Goal: Book appointment/travel/reservation

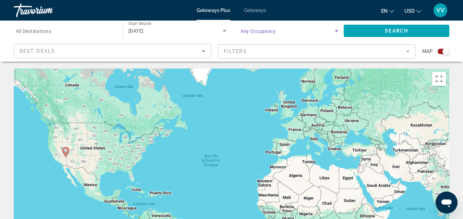
click at [407, 53] on mat-form-field "Filters" at bounding box center [316, 51] width 197 height 14
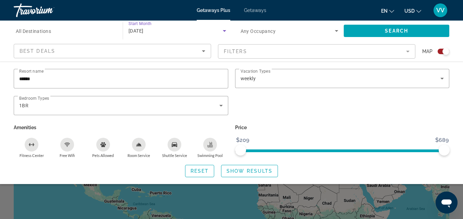
click at [223, 30] on icon "Search widget" at bounding box center [224, 31] width 3 height 2
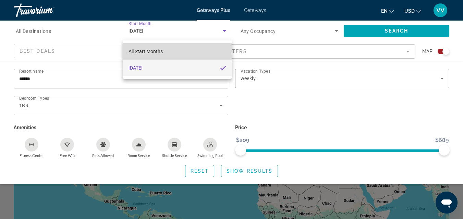
click at [193, 52] on mat-option "All Start Months" at bounding box center [177, 51] width 109 height 16
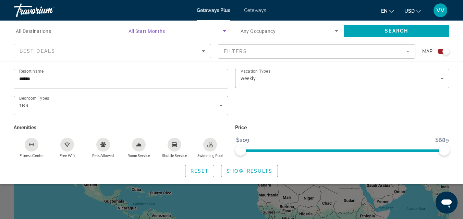
click at [223, 32] on icon "Search widget" at bounding box center [224, 31] width 8 height 8
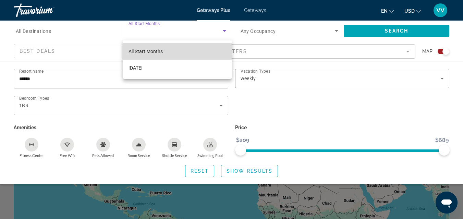
click at [192, 50] on mat-option "All Start Months" at bounding box center [177, 51] width 109 height 16
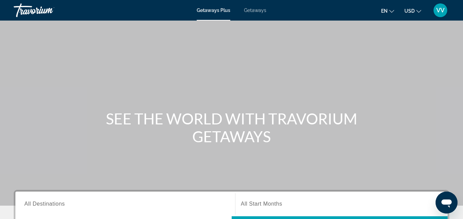
click at [255, 8] on span "Getaways" at bounding box center [255, 10] width 22 height 5
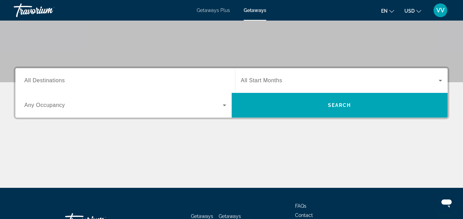
scroll to position [137, 0]
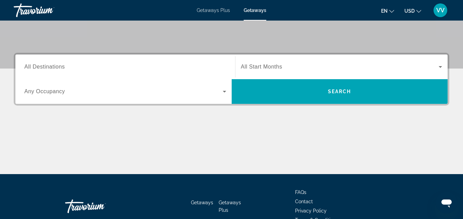
click at [225, 92] on icon "Search widget" at bounding box center [224, 91] width 8 height 8
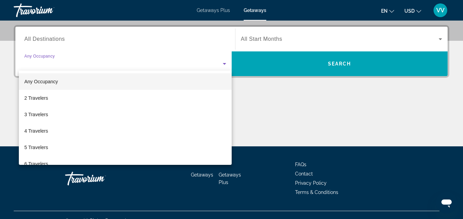
scroll to position [168, 0]
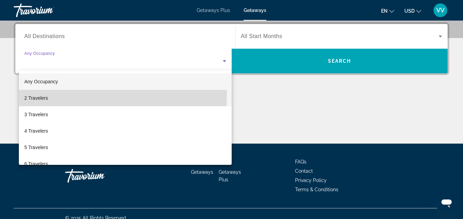
click at [45, 94] on span "2 Travelers" at bounding box center [36, 98] width 24 height 8
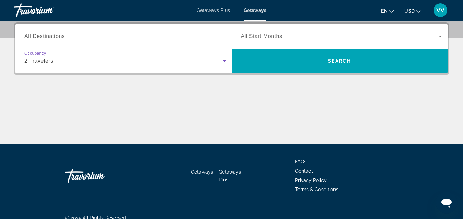
click at [441, 37] on icon "Search widget" at bounding box center [440, 36] width 8 height 8
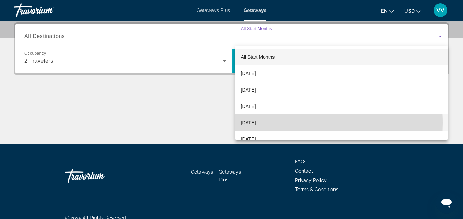
click at [256, 123] on span "December 2025" at bounding box center [248, 123] width 15 height 8
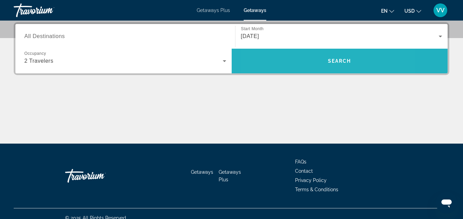
click at [301, 65] on span "Search widget" at bounding box center [340, 61] width 216 height 16
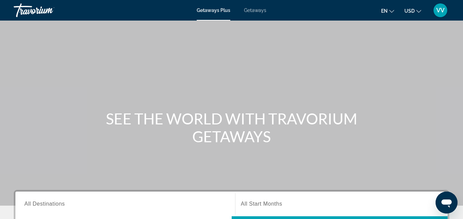
click at [253, 11] on span "Getaways" at bounding box center [255, 10] width 22 height 5
click at [222, 62] on div "Main content" at bounding box center [231, 103] width 463 height 206
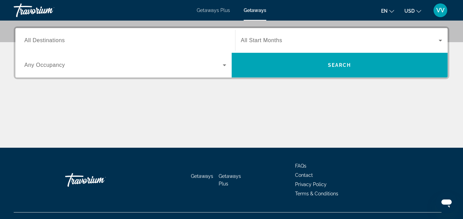
scroll to position [162, 0]
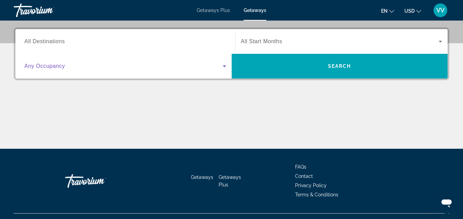
click at [224, 67] on icon "Search widget" at bounding box center [224, 66] width 8 height 8
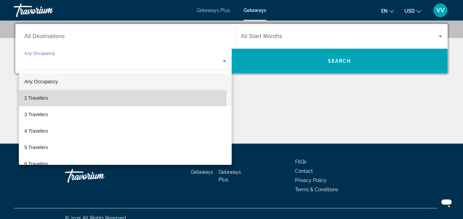
click at [45, 96] on span "2 Travelers" at bounding box center [36, 98] width 24 height 8
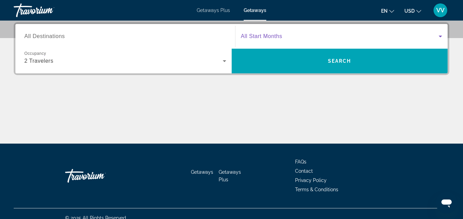
click at [441, 36] on icon "Search widget" at bounding box center [440, 37] width 3 height 2
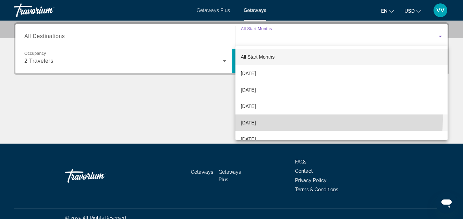
click at [256, 119] on span "[DATE]" at bounding box center [248, 123] width 15 height 8
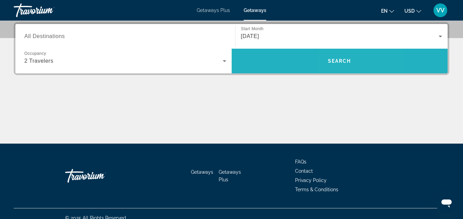
click at [349, 67] on span "Search widget" at bounding box center [340, 61] width 216 height 16
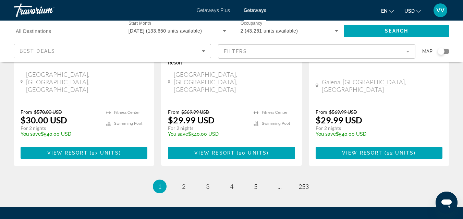
scroll to position [952, 0]
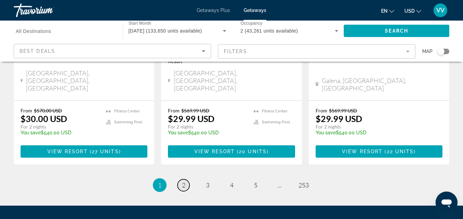
click at [184, 181] on span "2" at bounding box center [183, 185] width 3 height 8
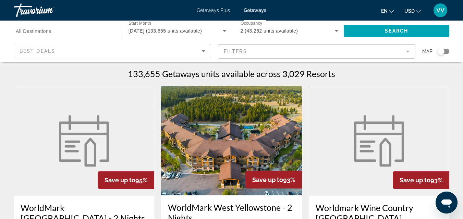
click at [306, 140] on app-weeks-search-item "Save up to 93% Worldmark Wine Country [GEOGRAPHIC_DATA] [GEOGRAPHIC_DATA] - 2 N…" at bounding box center [378, 213] width 147 height 255
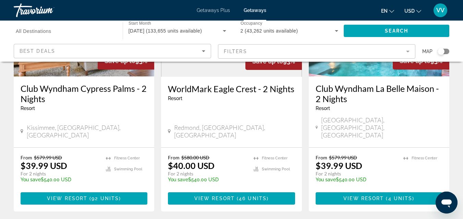
scroll to position [891, 0]
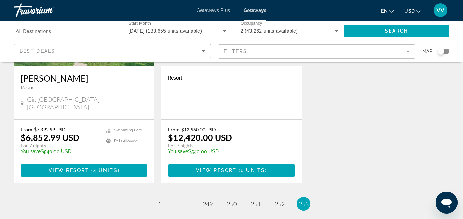
scroll to position [397, 0]
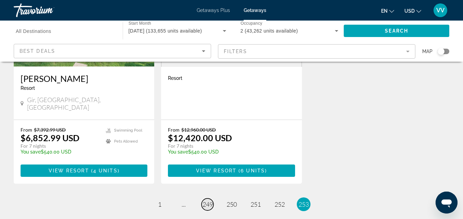
click at [206, 200] on span "249" at bounding box center [208, 204] width 10 height 8
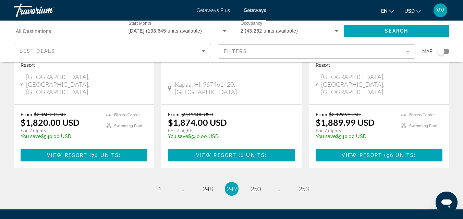
scroll to position [941, 0]
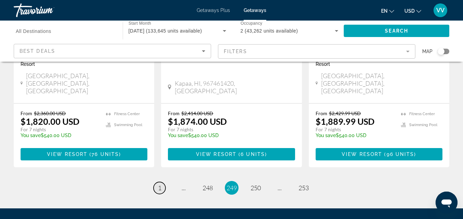
click at [161, 184] on span "1" at bounding box center [159, 188] width 3 height 8
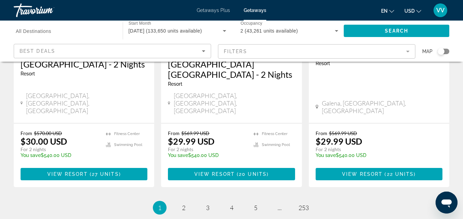
scroll to position [952, 0]
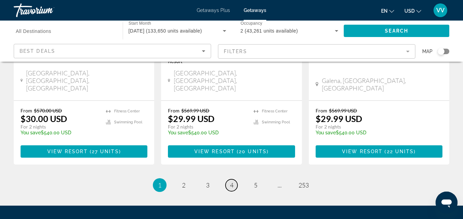
click at [232, 181] on span "4" at bounding box center [231, 185] width 3 height 8
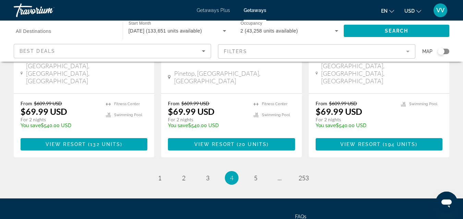
scroll to position [951, 0]
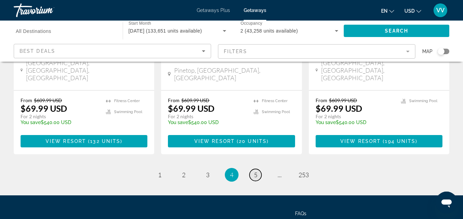
click at [256, 171] on span "5" at bounding box center [255, 175] width 3 height 8
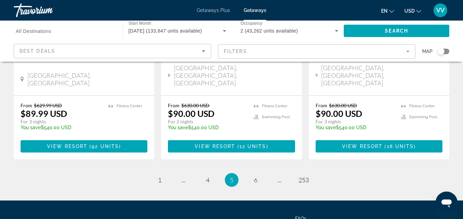
scroll to position [941, 0]
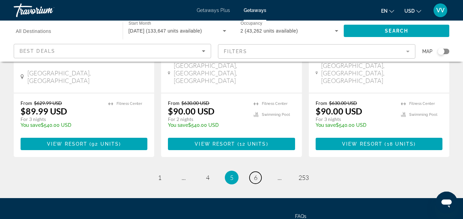
click at [256, 174] on span "6" at bounding box center [255, 178] width 3 height 8
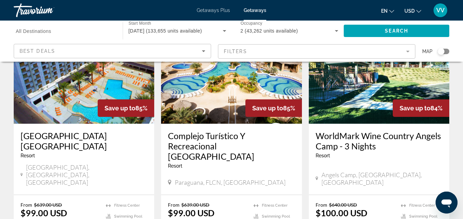
scroll to position [863, 0]
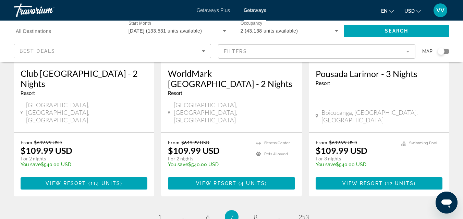
scroll to position [932, 0]
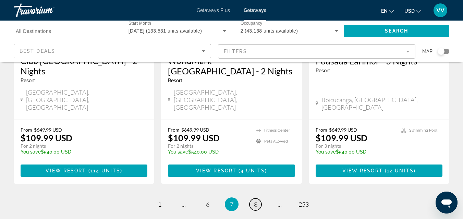
click at [255, 200] on span "8" at bounding box center [255, 204] width 3 height 8
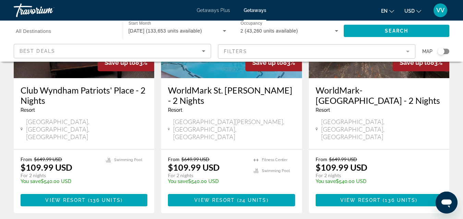
scroll to position [905, 0]
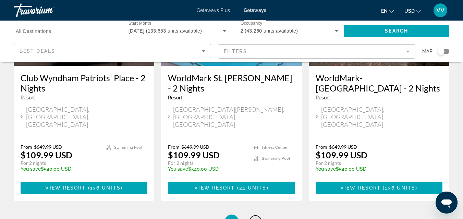
click at [255, 218] on span "9" at bounding box center [255, 222] width 3 height 8
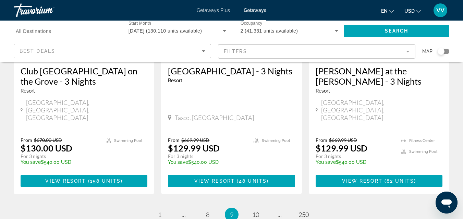
scroll to position [951, 0]
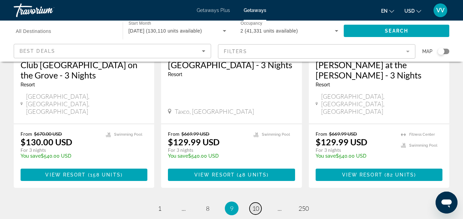
click at [257, 205] on span "10" at bounding box center [255, 209] width 7 height 8
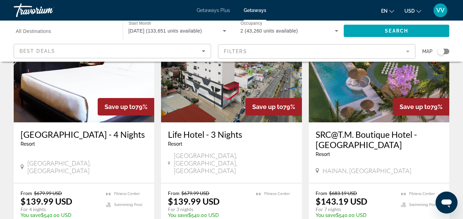
scroll to position [557, 0]
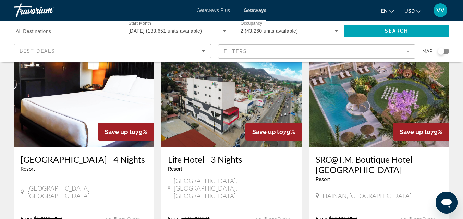
click at [206, 11] on span "Getaways Plus" at bounding box center [213, 10] width 33 height 5
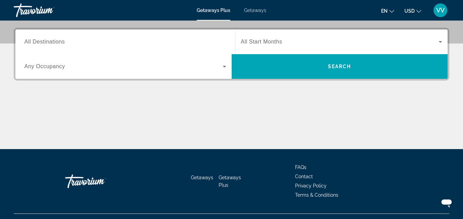
scroll to position [164, 0]
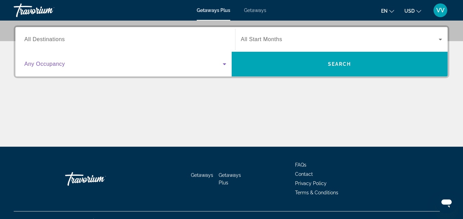
click at [225, 66] on icon "Search widget" at bounding box center [224, 64] width 8 height 8
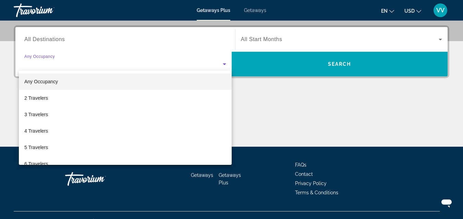
scroll to position [168, 0]
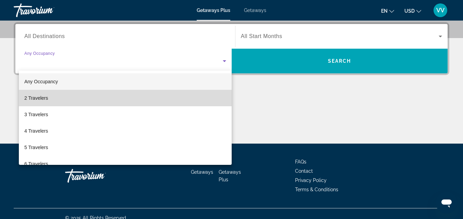
click at [147, 90] on mat-option "2 Travelers" at bounding box center [125, 98] width 213 height 16
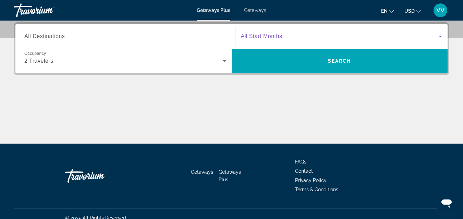
click at [283, 35] on span "Search widget" at bounding box center [340, 36] width 198 height 8
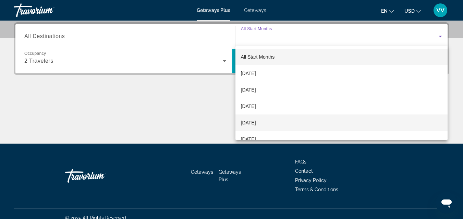
click at [256, 121] on span "[DATE]" at bounding box center [248, 123] width 15 height 8
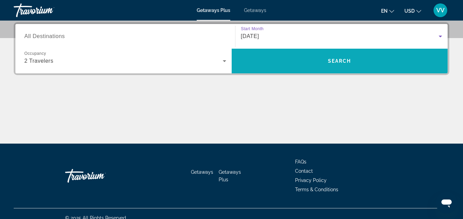
click at [297, 63] on span "Search widget" at bounding box center [340, 61] width 216 height 16
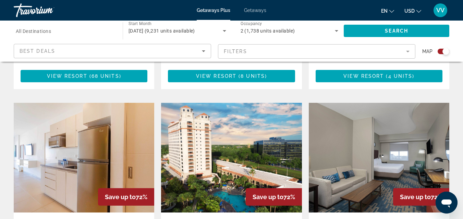
scroll to position [466, 0]
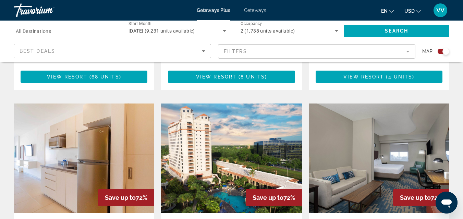
click at [52, 103] on img "Main content" at bounding box center [84, 158] width 140 height 110
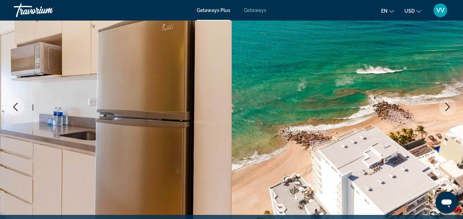
scroll to position [69, 0]
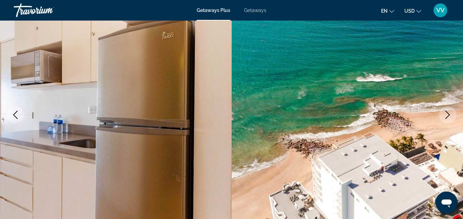
click at [446, 114] on icon "Next image" at bounding box center [447, 115] width 8 height 8
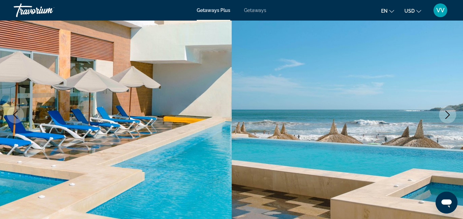
click at [446, 114] on icon "Next image" at bounding box center [447, 115] width 8 height 8
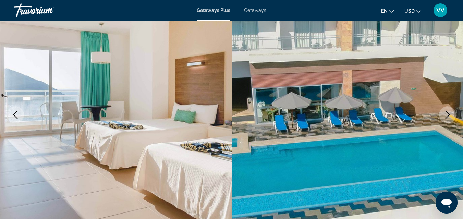
click at [446, 114] on icon "Next image" at bounding box center [447, 115] width 8 height 8
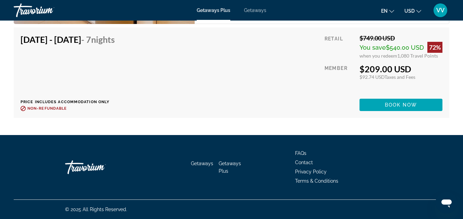
scroll to position [1367, 0]
click at [418, 107] on span "Main content" at bounding box center [400, 105] width 83 height 16
